Goal: Task Accomplishment & Management: Use online tool/utility

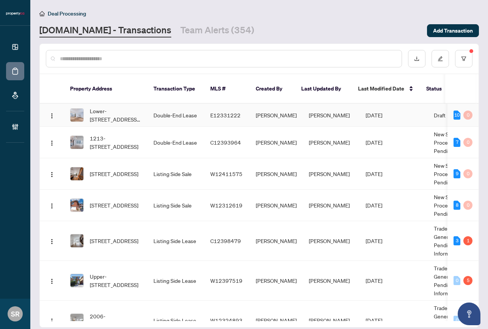
click at [266, 112] on span "[PERSON_NAME]" at bounding box center [276, 115] width 41 height 7
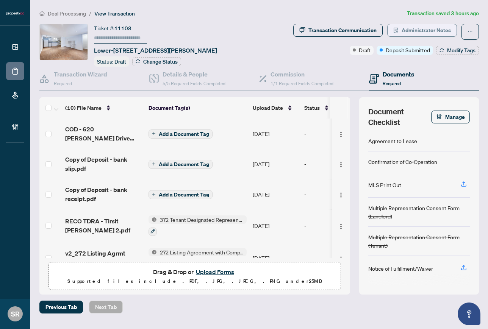
click at [419, 32] on span "Administrator Notes" at bounding box center [426, 30] width 49 height 12
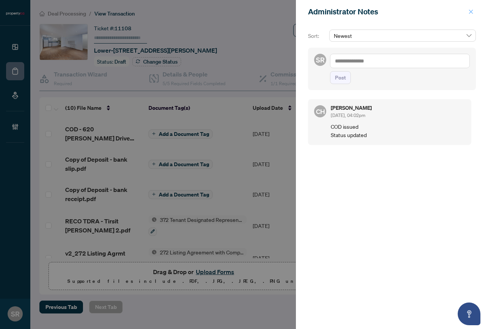
click at [471, 11] on icon "close" at bounding box center [470, 11] width 5 height 5
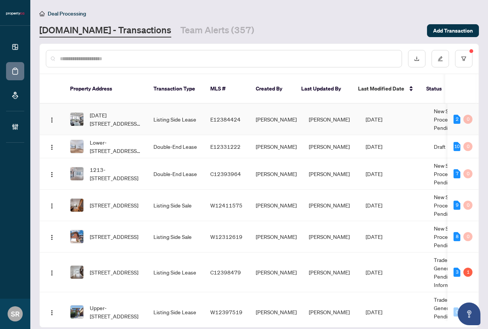
click at [304, 113] on td "[PERSON_NAME]" at bounding box center [331, 119] width 57 height 31
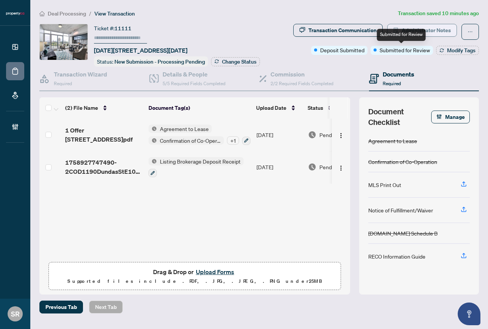
click at [435, 30] on span "Administrator Notes" at bounding box center [426, 30] width 49 height 12
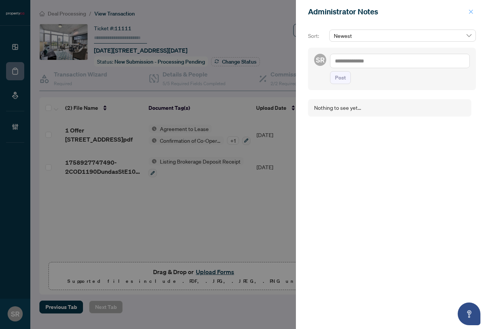
click at [468, 9] on button "button" at bounding box center [471, 11] width 10 height 9
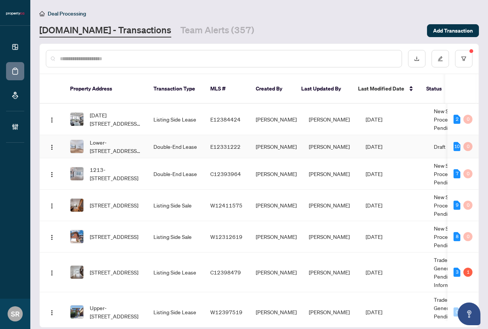
click at [169, 137] on td "Double-End Lease" at bounding box center [175, 146] width 57 height 23
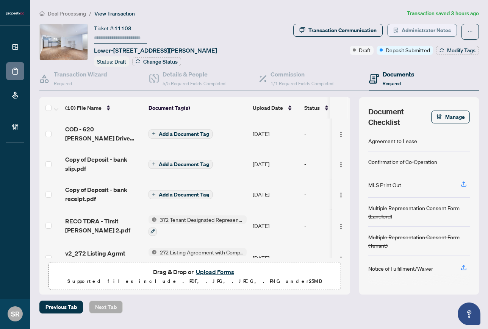
click at [403, 31] on span "Administrator Notes" at bounding box center [426, 30] width 49 height 12
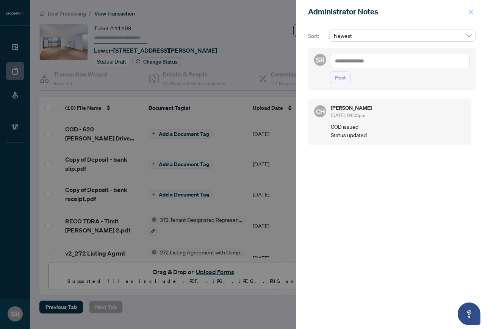
click at [471, 11] on icon "close" at bounding box center [471, 11] width 4 height 4
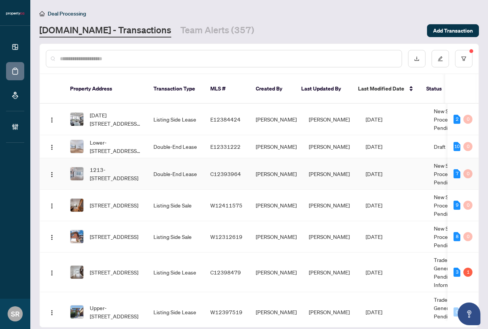
click at [258, 171] on span "[PERSON_NAME]" at bounding box center [276, 174] width 41 height 7
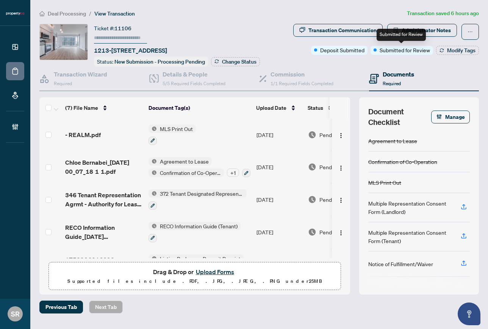
click at [415, 31] on div "Submitted for Review" at bounding box center [401, 35] width 49 height 12
click at [455, 30] on button "Administrator Notes" at bounding box center [422, 30] width 70 height 13
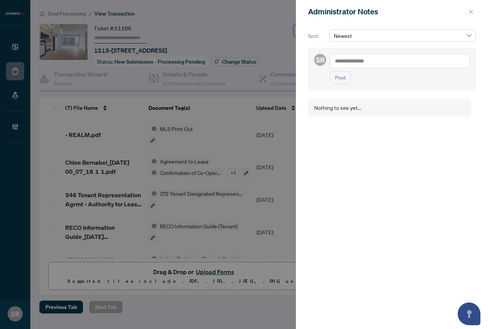
click at [471, 14] on icon "close" at bounding box center [470, 11] width 5 height 5
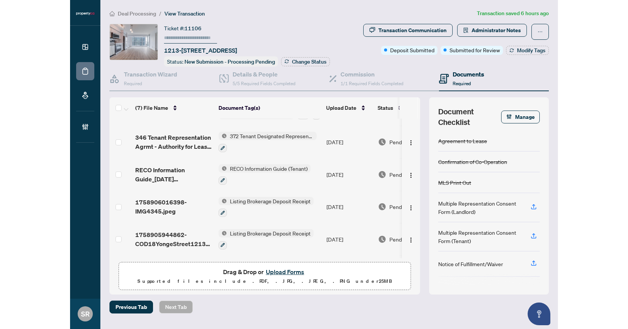
scroll to position [88, 0]
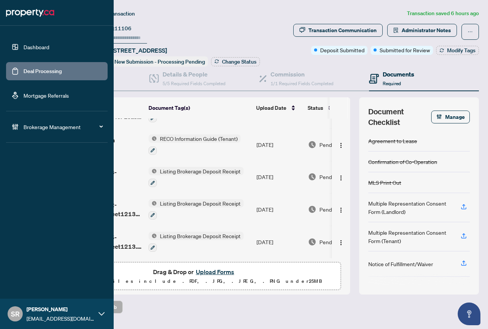
click at [36, 72] on link "Deal Processing" at bounding box center [42, 71] width 38 height 7
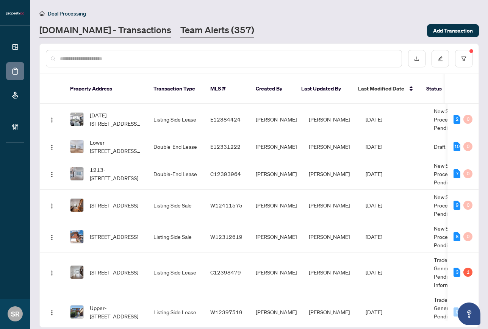
click at [187, 31] on link "Team Alerts (357)" at bounding box center [217, 31] width 74 height 14
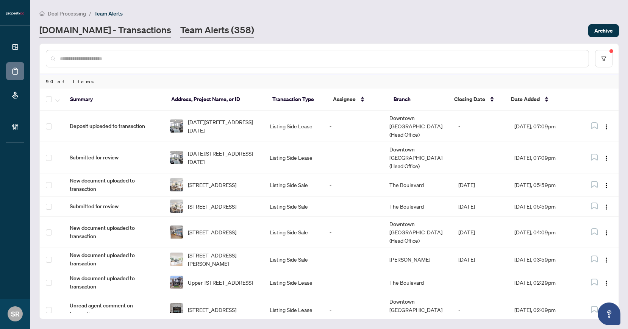
click at [133, 37] on link "[DOMAIN_NAME] - Transactions" at bounding box center [105, 31] width 132 height 14
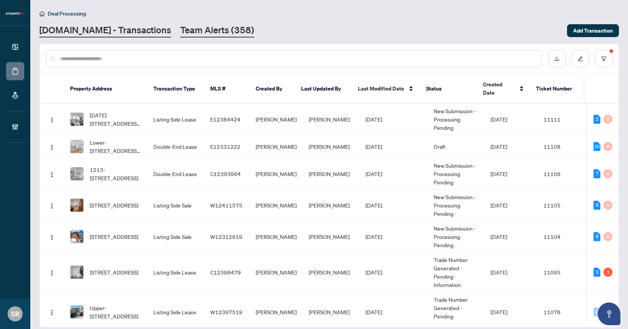
click at [180, 30] on link "Team Alerts (358)" at bounding box center [217, 31] width 74 height 14
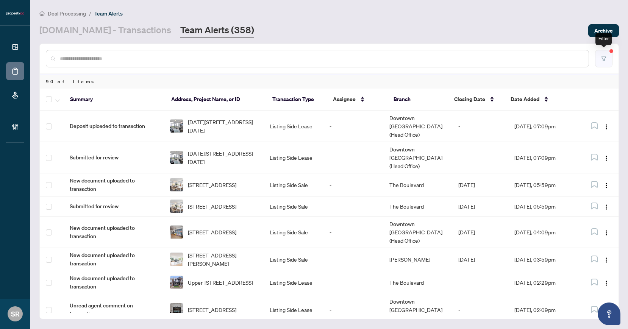
click at [488, 58] on icon "filter" at bounding box center [604, 58] width 5 height 5
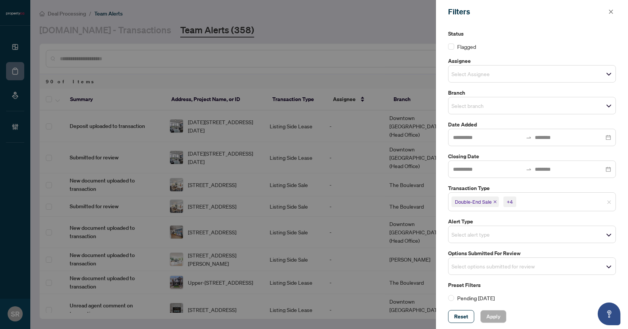
click at [488, 76] on input "search" at bounding box center [478, 73] width 53 height 9
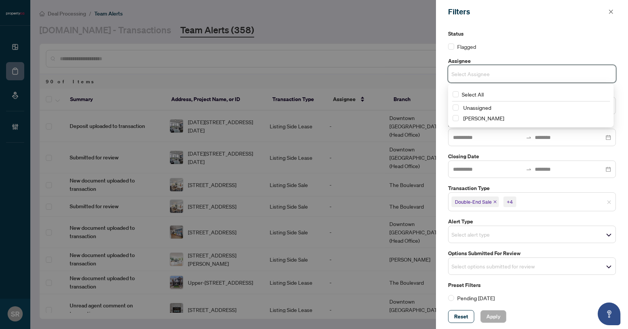
click at [488, 41] on div "Status Flagged" at bounding box center [532, 40] width 168 height 21
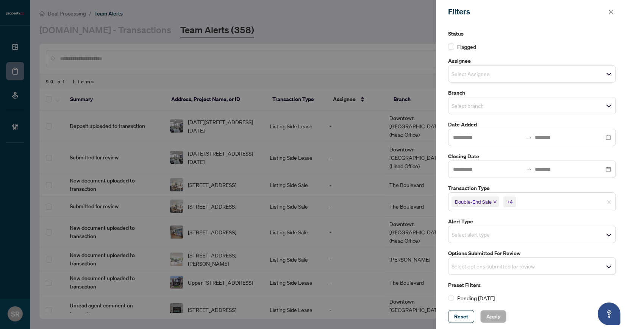
scroll to position [4, 0]
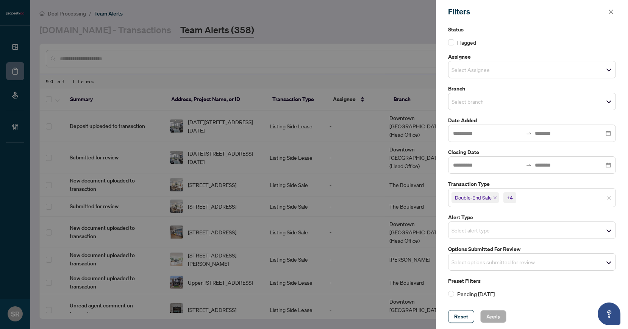
click at [395, 76] on div at bounding box center [314, 164] width 628 height 329
click at [488, 12] on icon "close" at bounding box center [611, 11] width 4 height 4
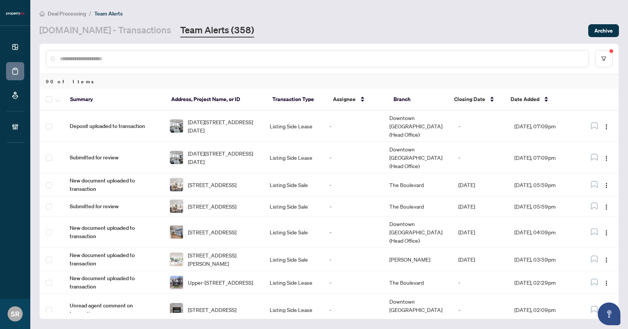
click at [488, 97] on th at bounding box center [597, 100] width 39 height 22
